Goal: Use online tool/utility: Utilize a website feature to perform a specific function

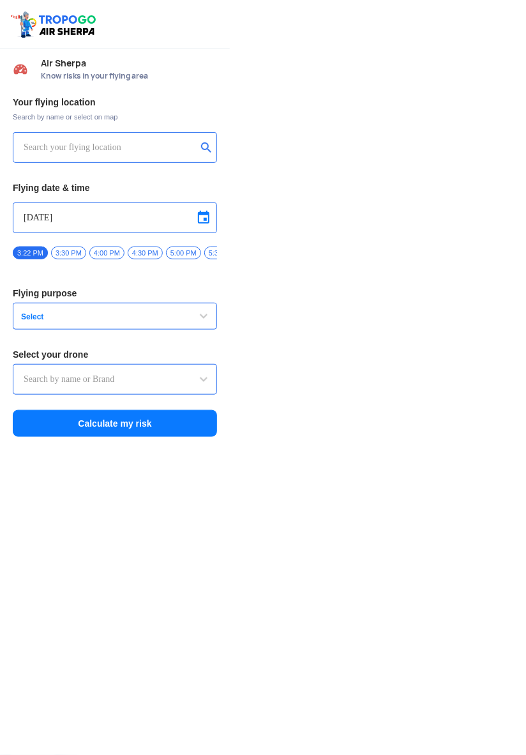
type input "Switch UAV"
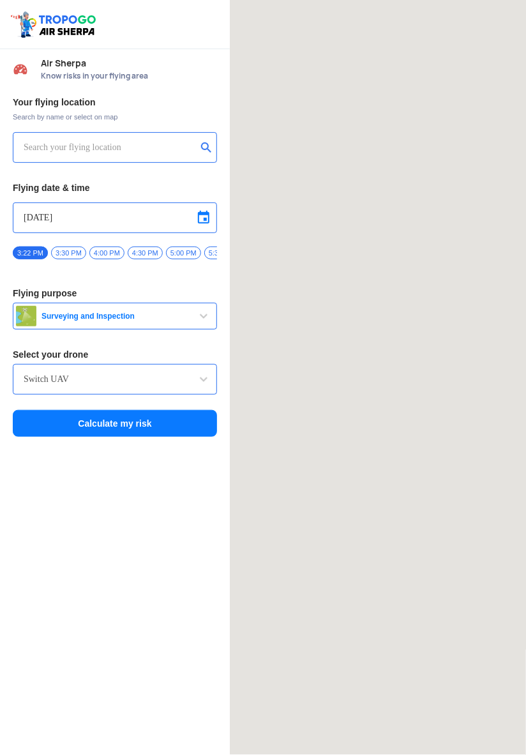
click at [50, 149] on input "text" at bounding box center [110, 147] width 173 height 15
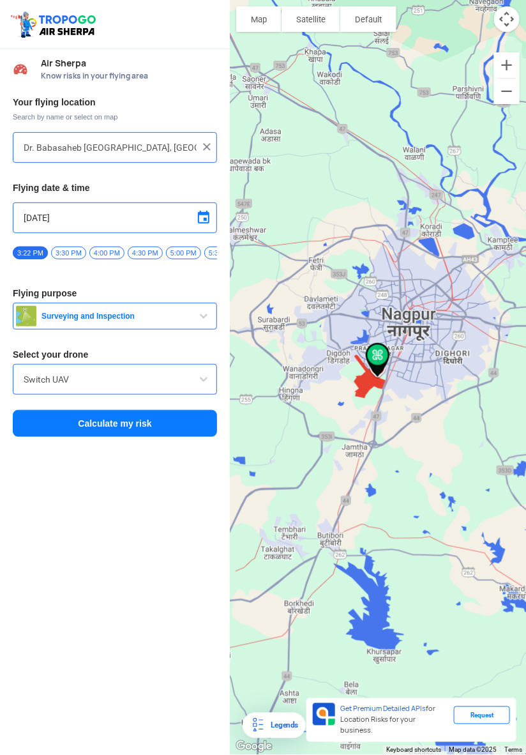
click at [41, 216] on input "[DATE]" at bounding box center [115, 217] width 183 height 15
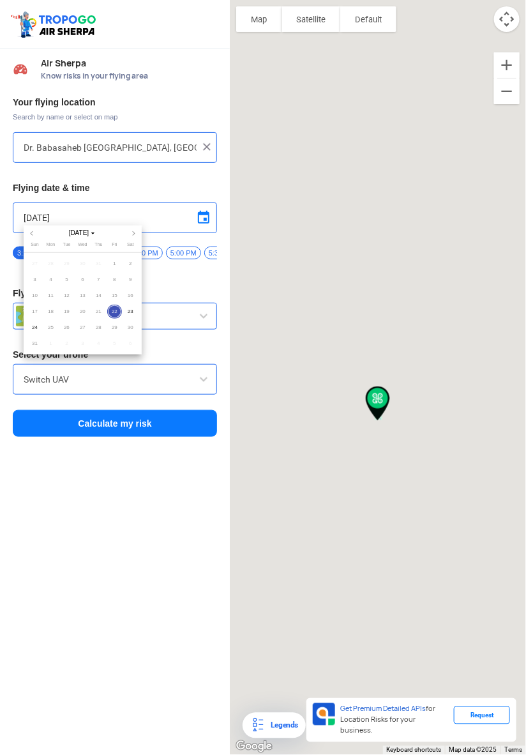
type input "[STREET_ADDRESS]"
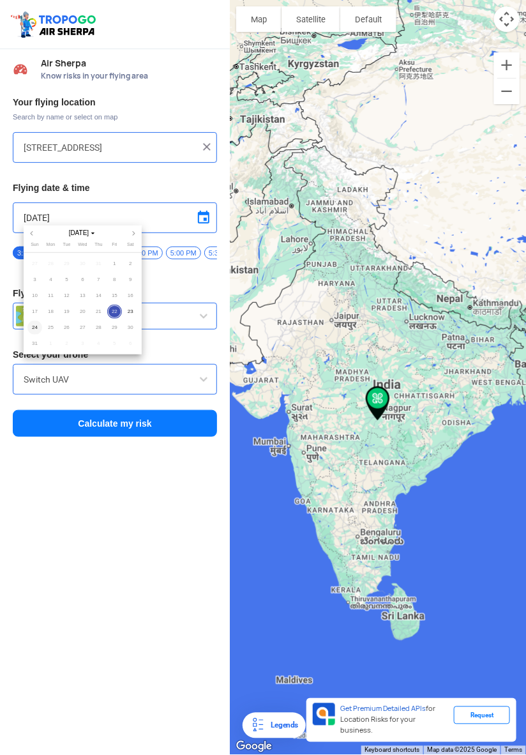
click at [34, 328] on span "24" at bounding box center [34, 328] width 15 height 15
type input "[DATE]"
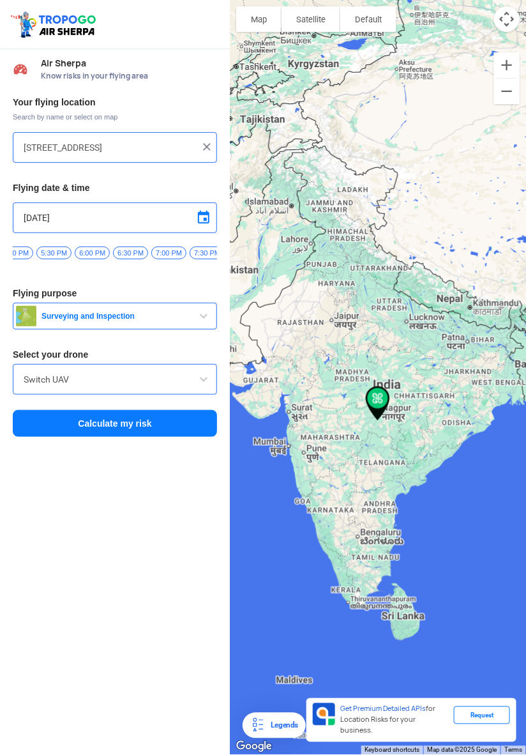
scroll to position [0, 1334]
click at [132, 255] on span "6:30 PM" at bounding box center [134, 252] width 35 height 13
click at [77, 422] on button "Calculate my risk" at bounding box center [115, 423] width 204 height 27
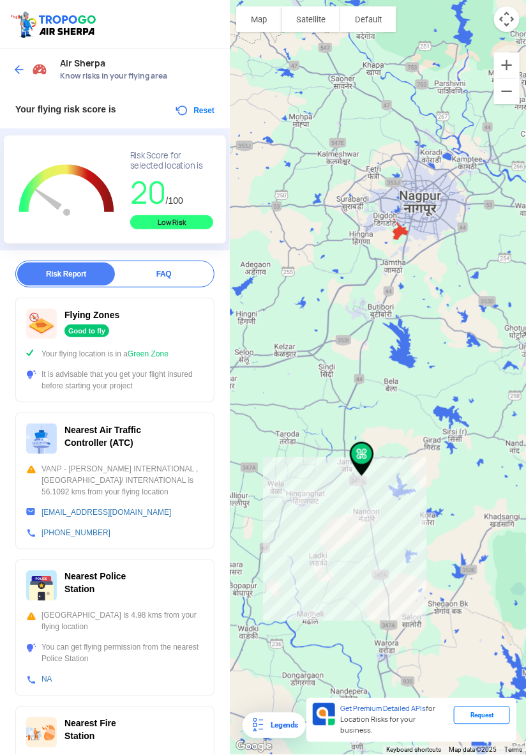
click at [18, 72] on img at bounding box center [19, 69] width 13 height 13
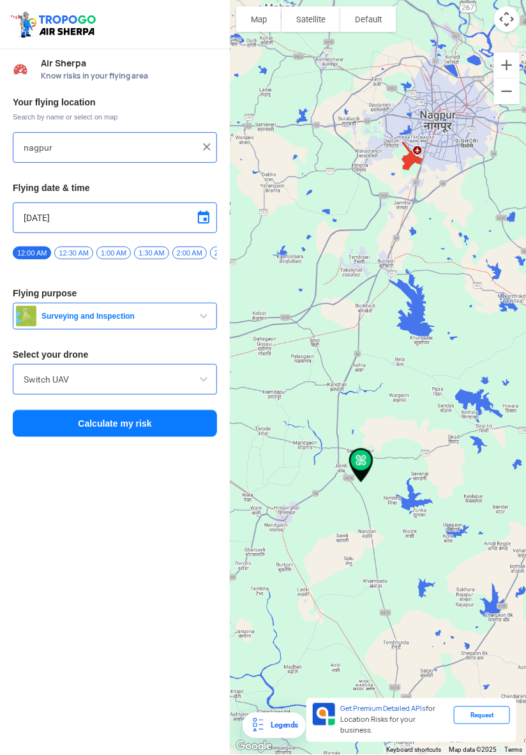
type input "[STREET_ADDRESS]"
